Goal: Go to known website: Access a specific website the user already knows

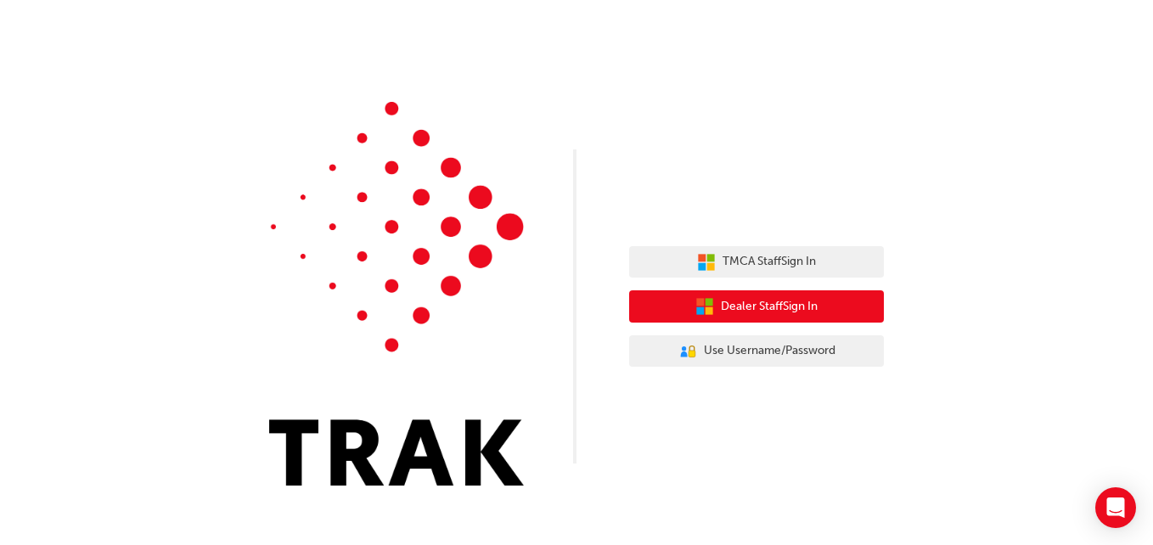
click at [772, 306] on span "Dealer Staff Sign In" at bounding box center [769, 307] width 97 height 20
